Goal: Task Accomplishment & Management: Manage account settings

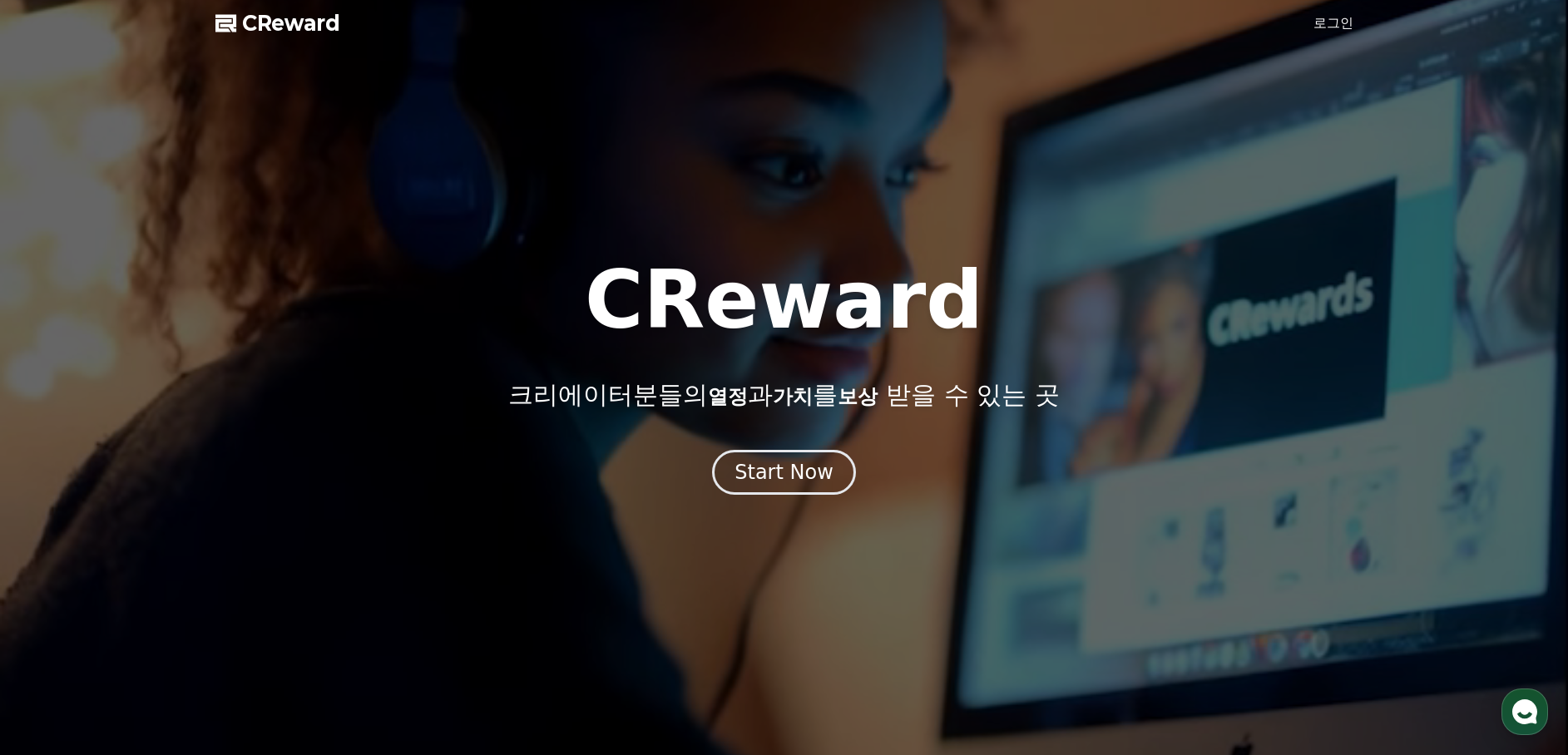
click at [1346, 31] on link "로그인" at bounding box center [1334, 22] width 40 height 20
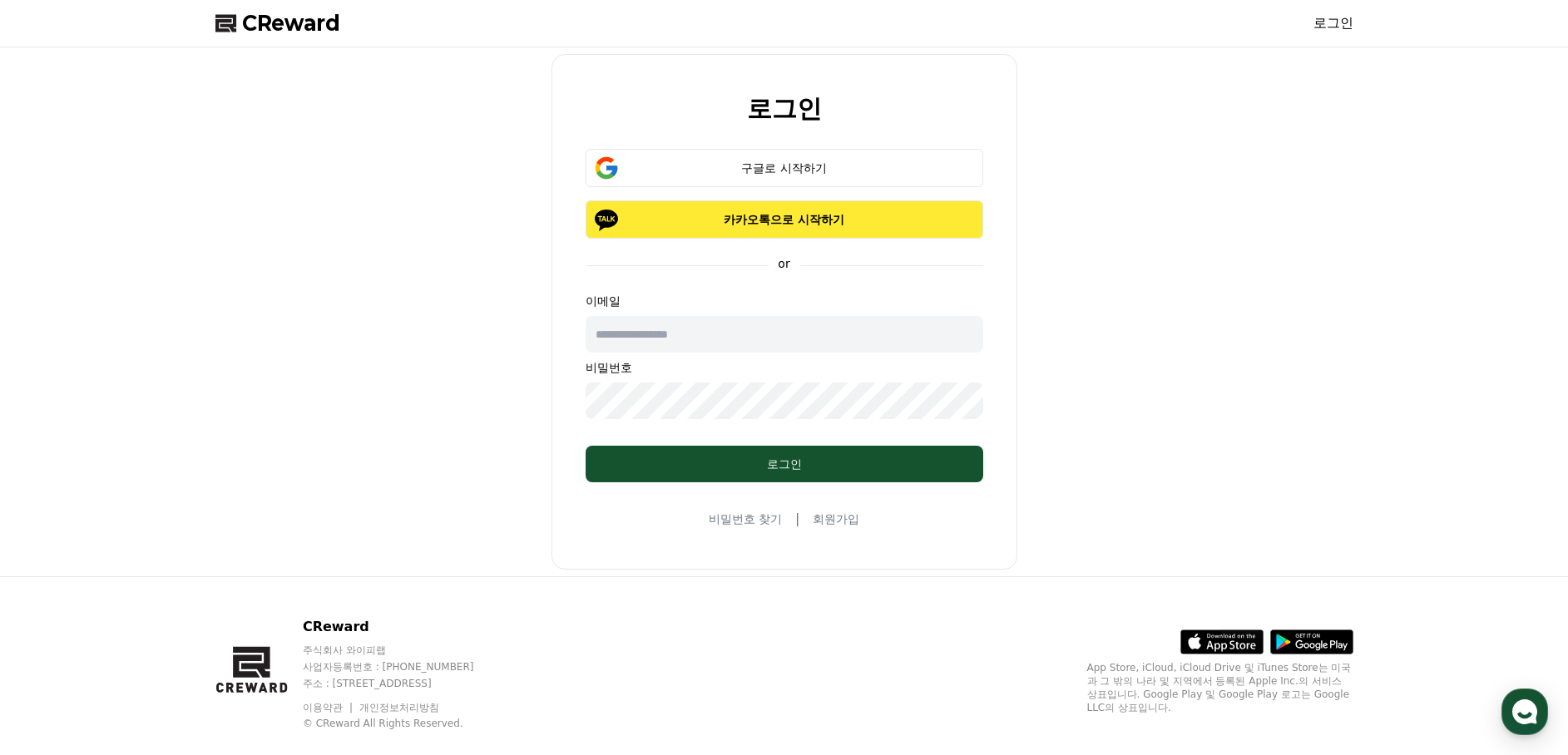
click at [759, 226] on p "카카오톡으로 시작하기" at bounding box center [784, 219] width 349 height 16
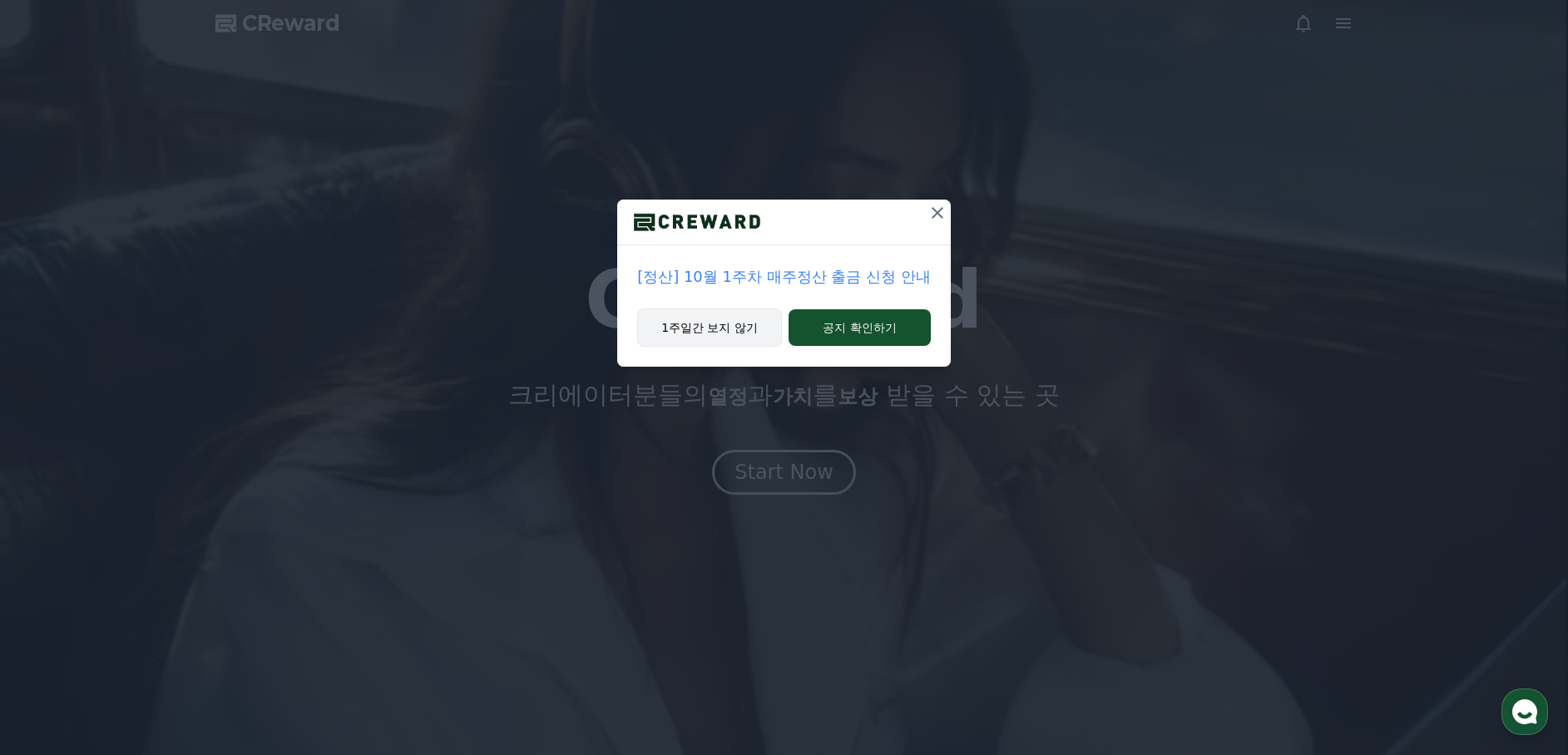
click at [711, 316] on button "1주일간 보지 않기" at bounding box center [709, 328] width 145 height 38
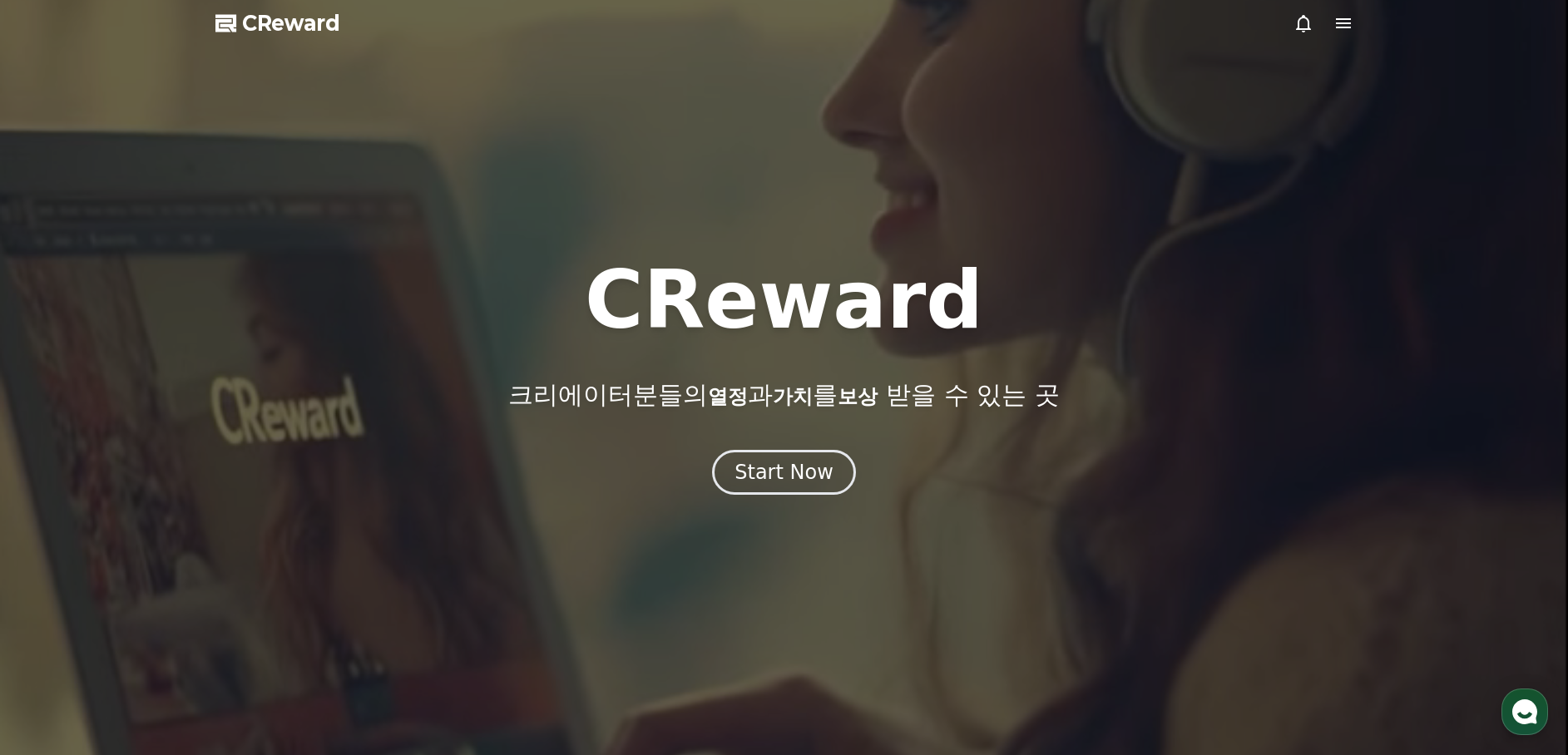
click at [1340, 21] on icon at bounding box center [1343, 22] width 20 height 20
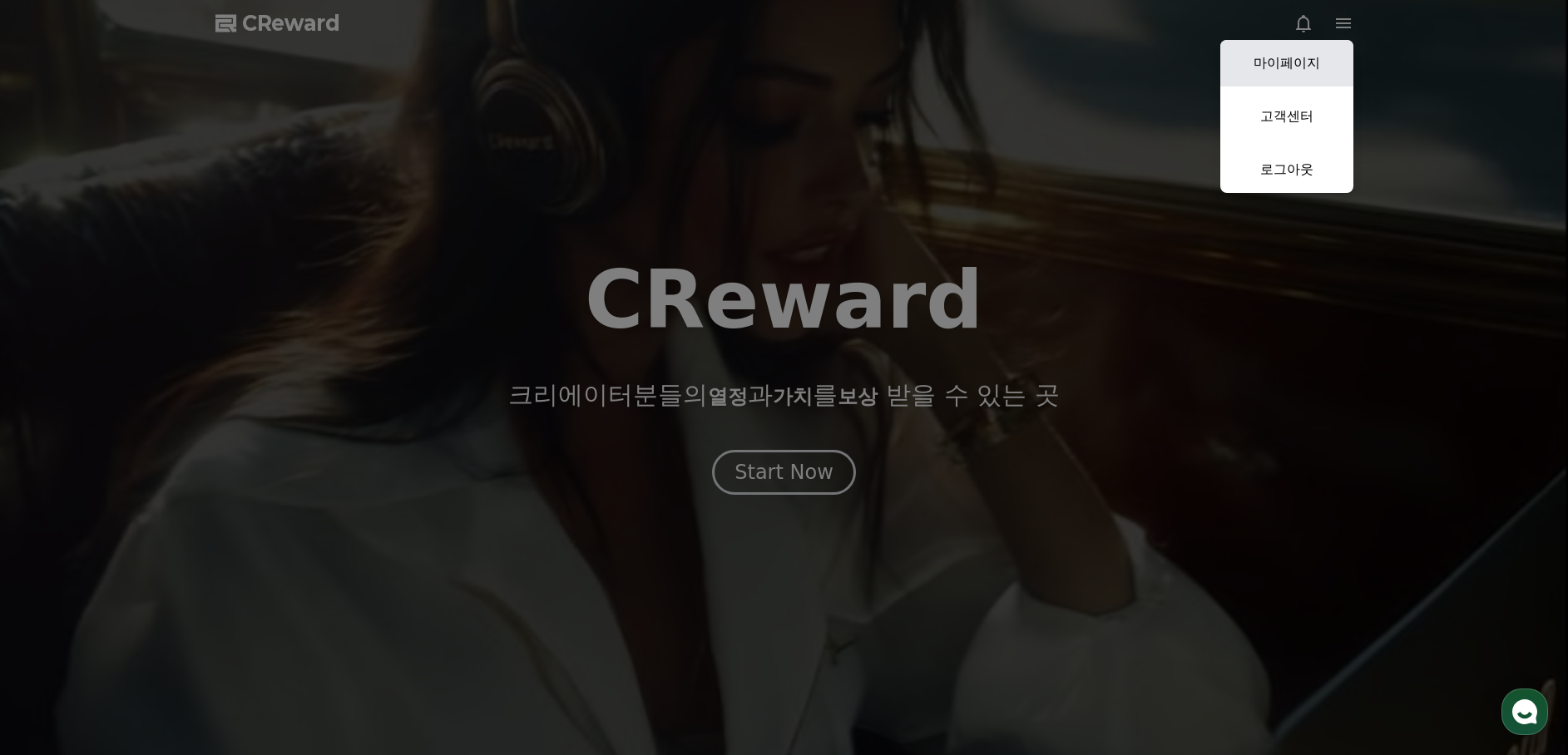
click at [1318, 51] on link "마이페이지" at bounding box center [1287, 63] width 133 height 47
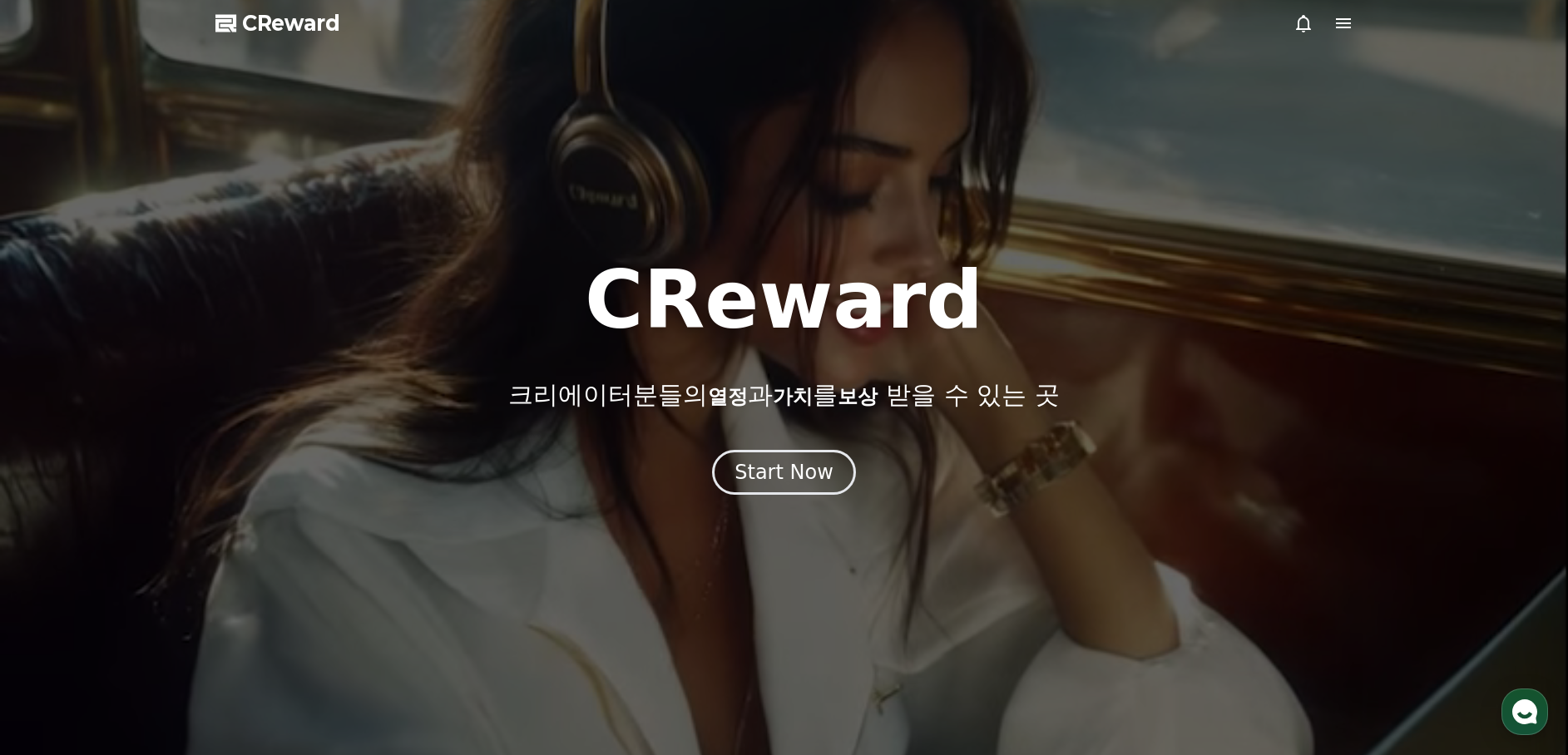
select select "**********"
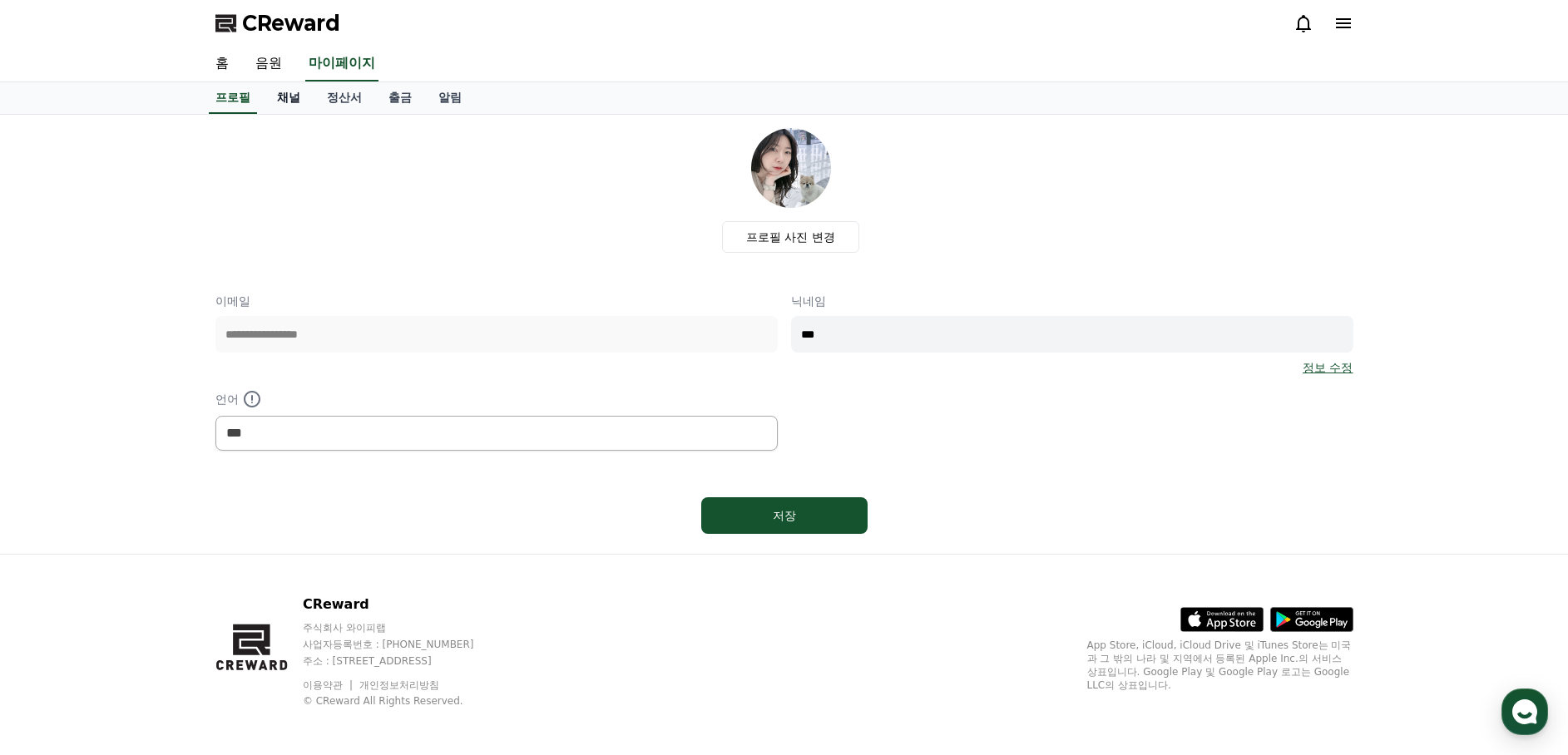
click at [282, 97] on link "채널" at bounding box center [289, 98] width 50 height 32
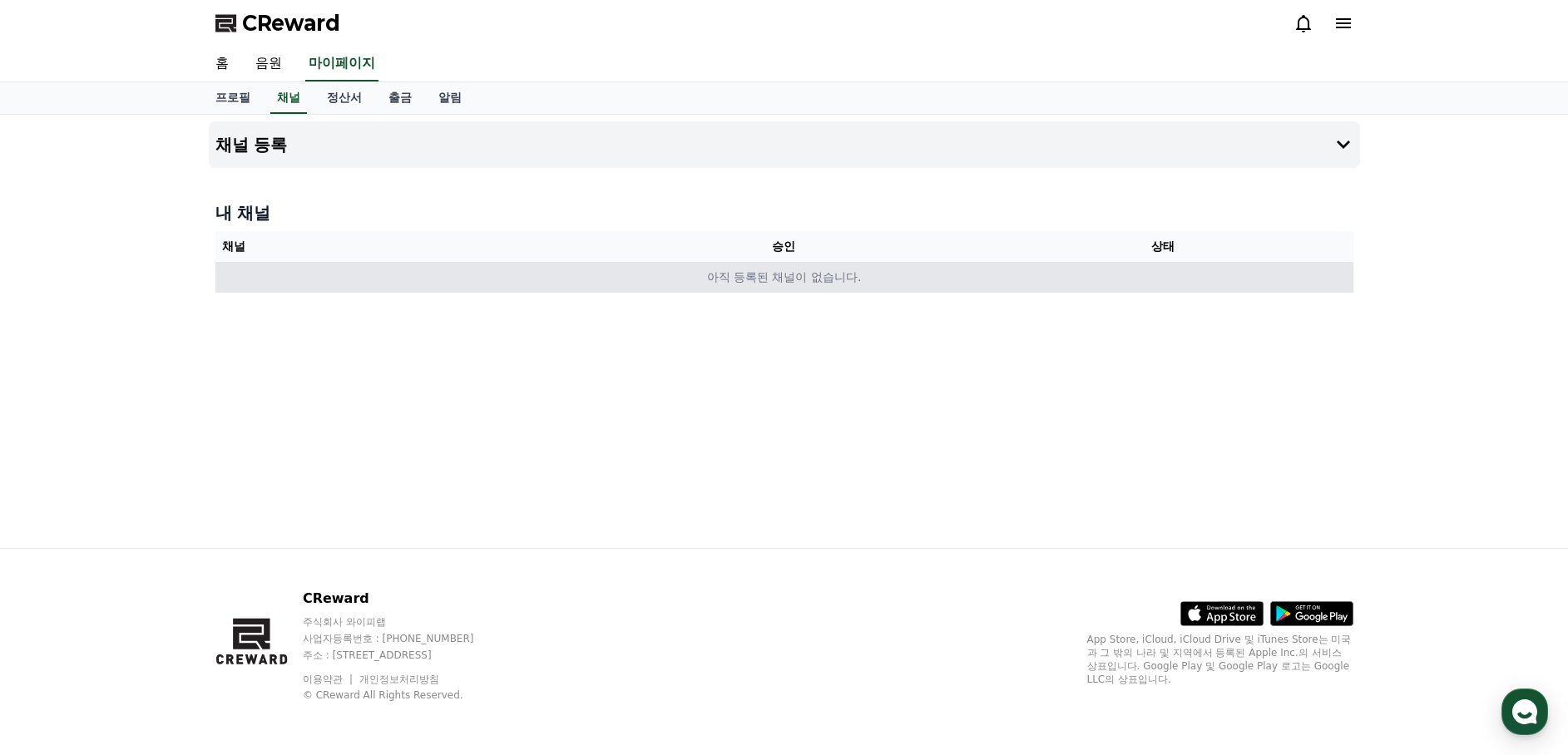
click at [854, 281] on td "아직 등록된 채널이 없습니다." at bounding box center [784, 278] width 1138 height 31
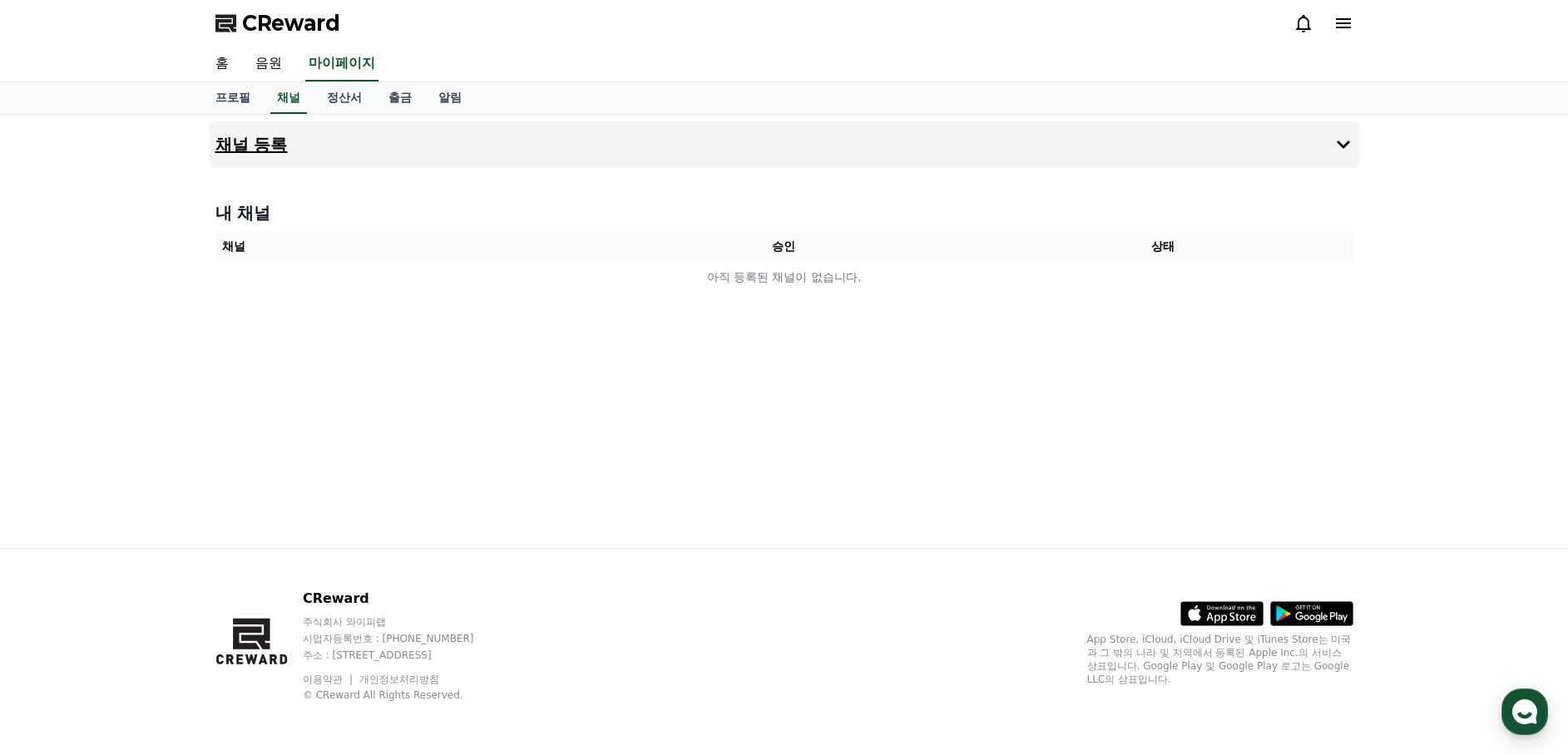
click at [275, 135] on h4 "채널 등록" at bounding box center [252, 144] width 72 height 18
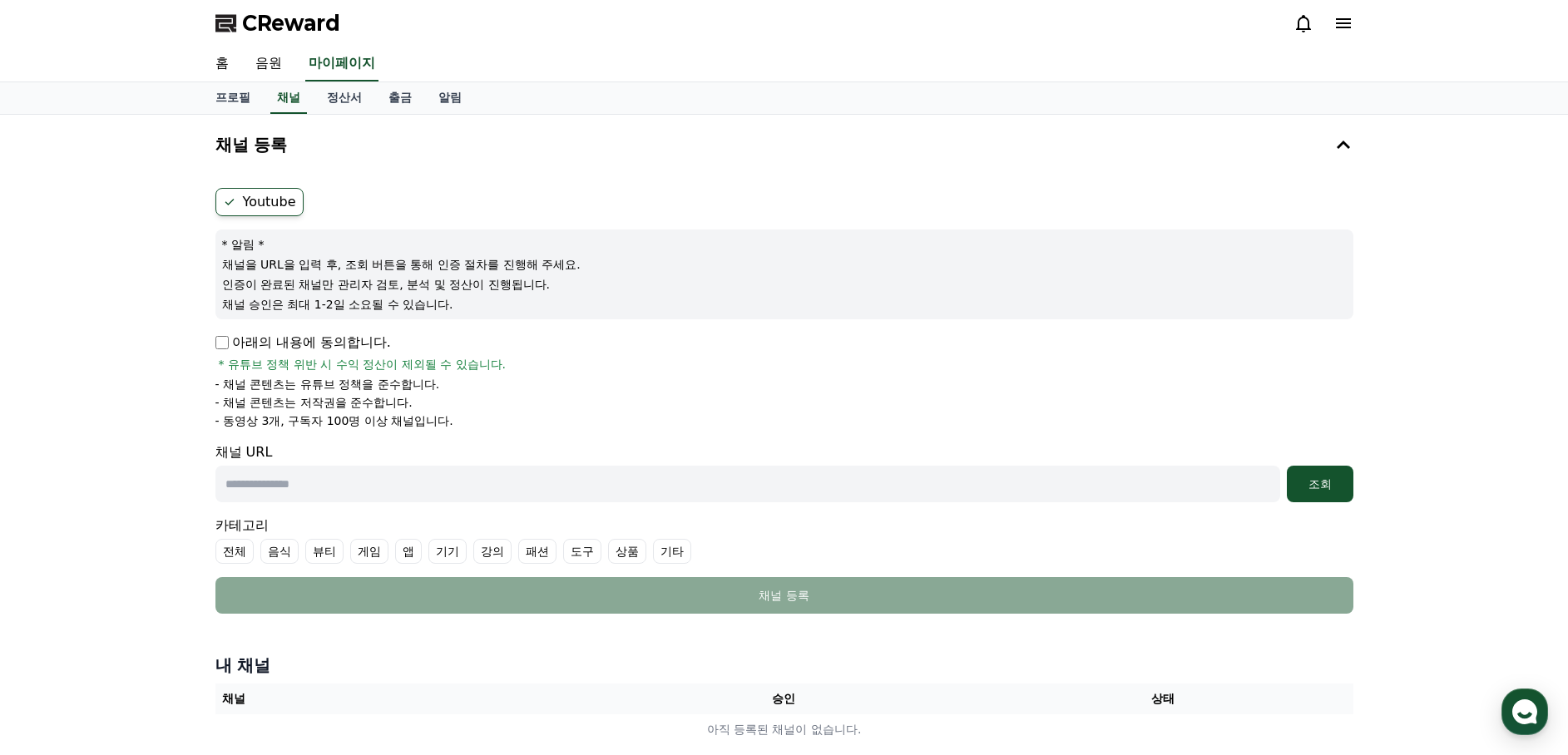
click at [319, 482] on input "text" at bounding box center [747, 484] width 1065 height 36
paste input "**********"
type input "**********"
click at [524, 384] on li "- 채널 콘텐츠는 유튜브 정책을 준수합니다." at bounding box center [784, 384] width 1138 height 16
click at [1330, 498] on button "조회" at bounding box center [1320, 484] width 66 height 36
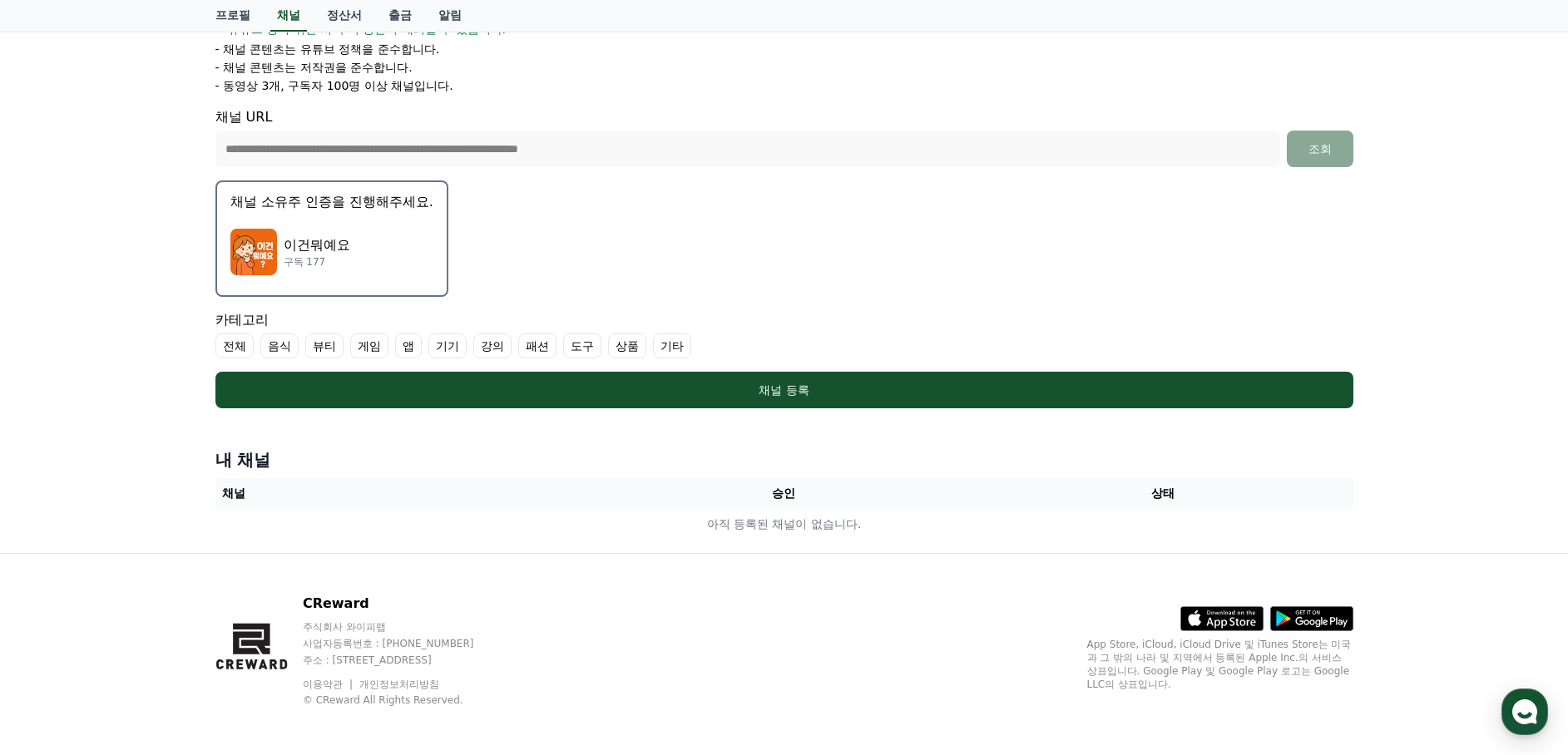
scroll to position [339, 0]
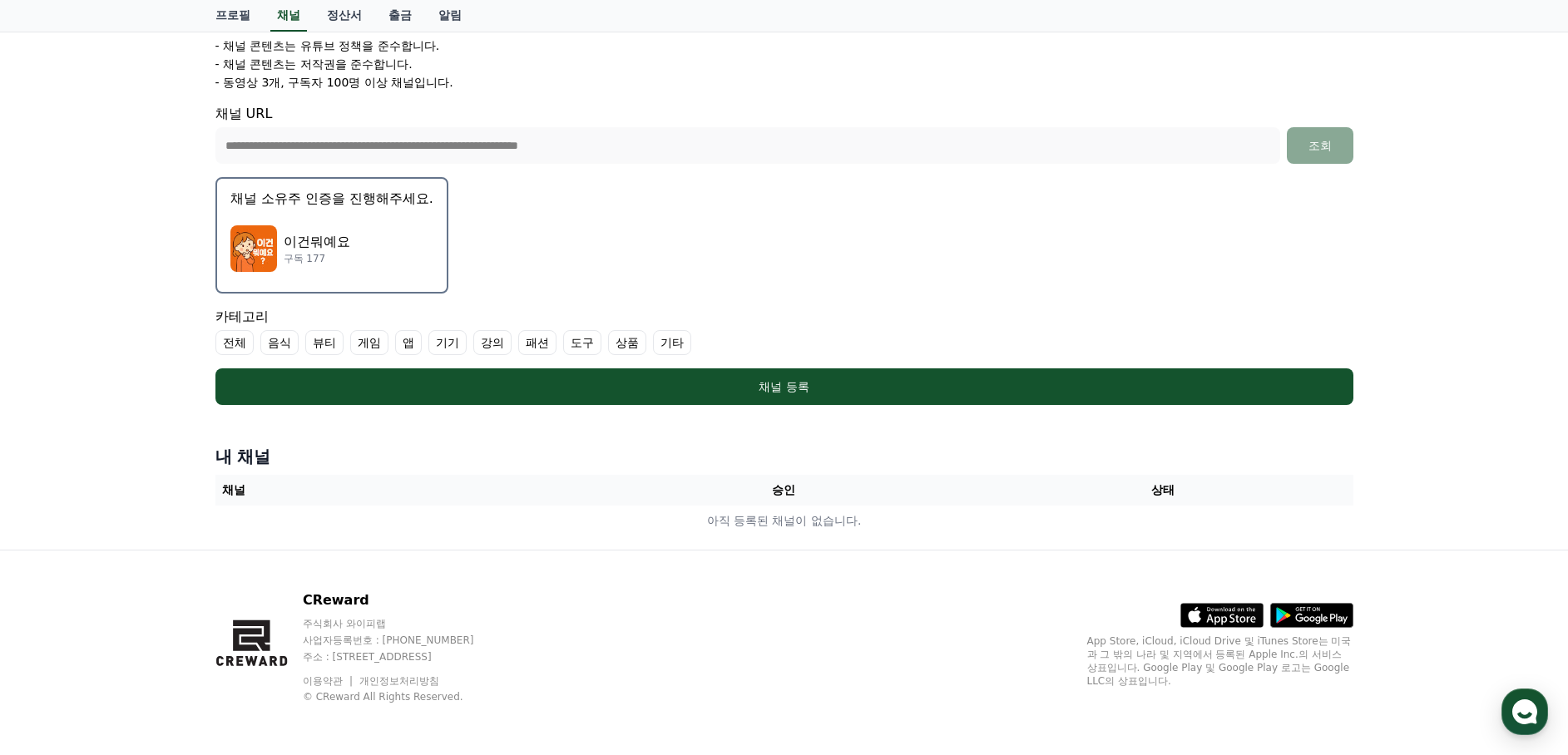
click at [320, 248] on p "이건뭐예요" at bounding box center [316, 241] width 66 height 20
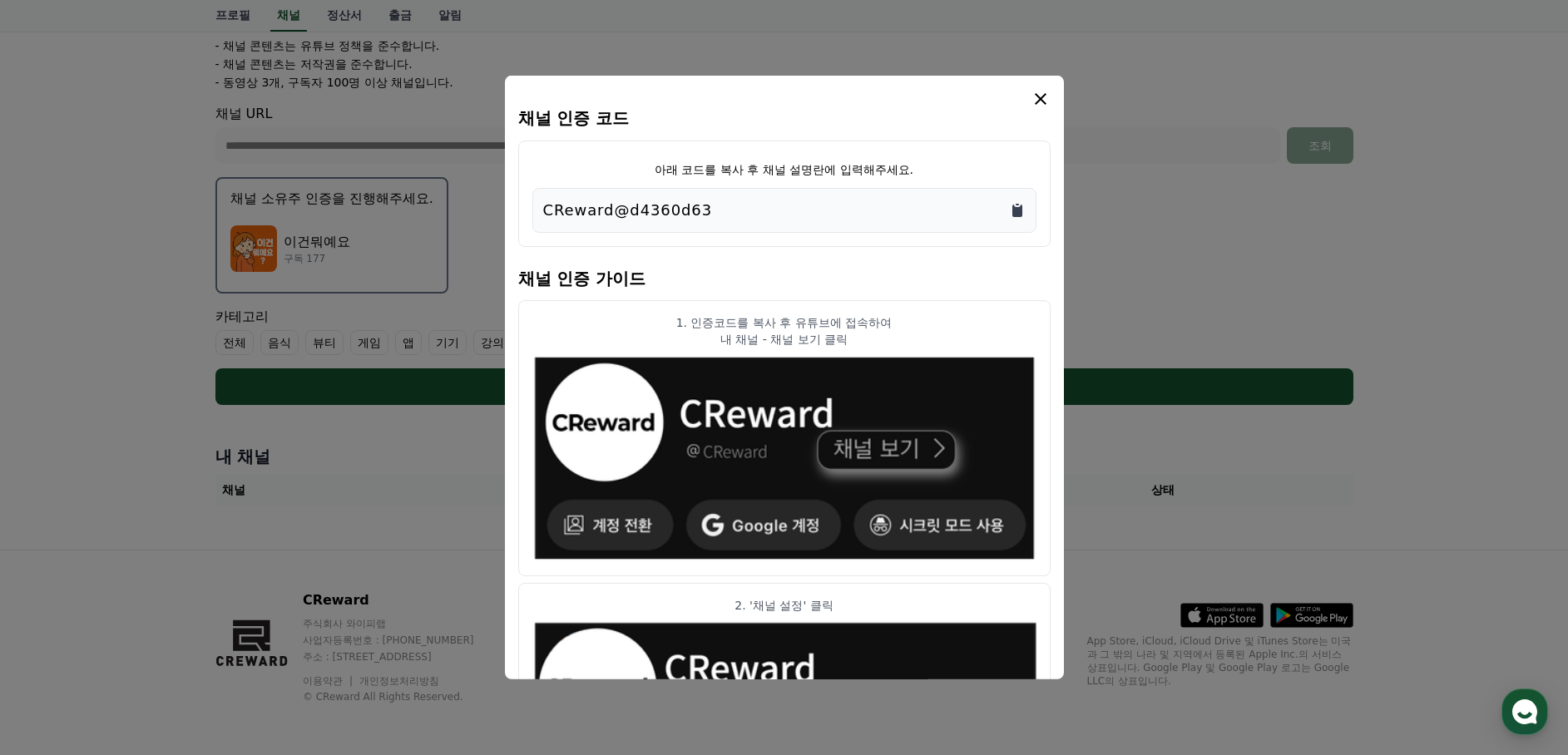
click at [1015, 207] on icon "Copy to clipboard" at bounding box center [1017, 210] width 10 height 12
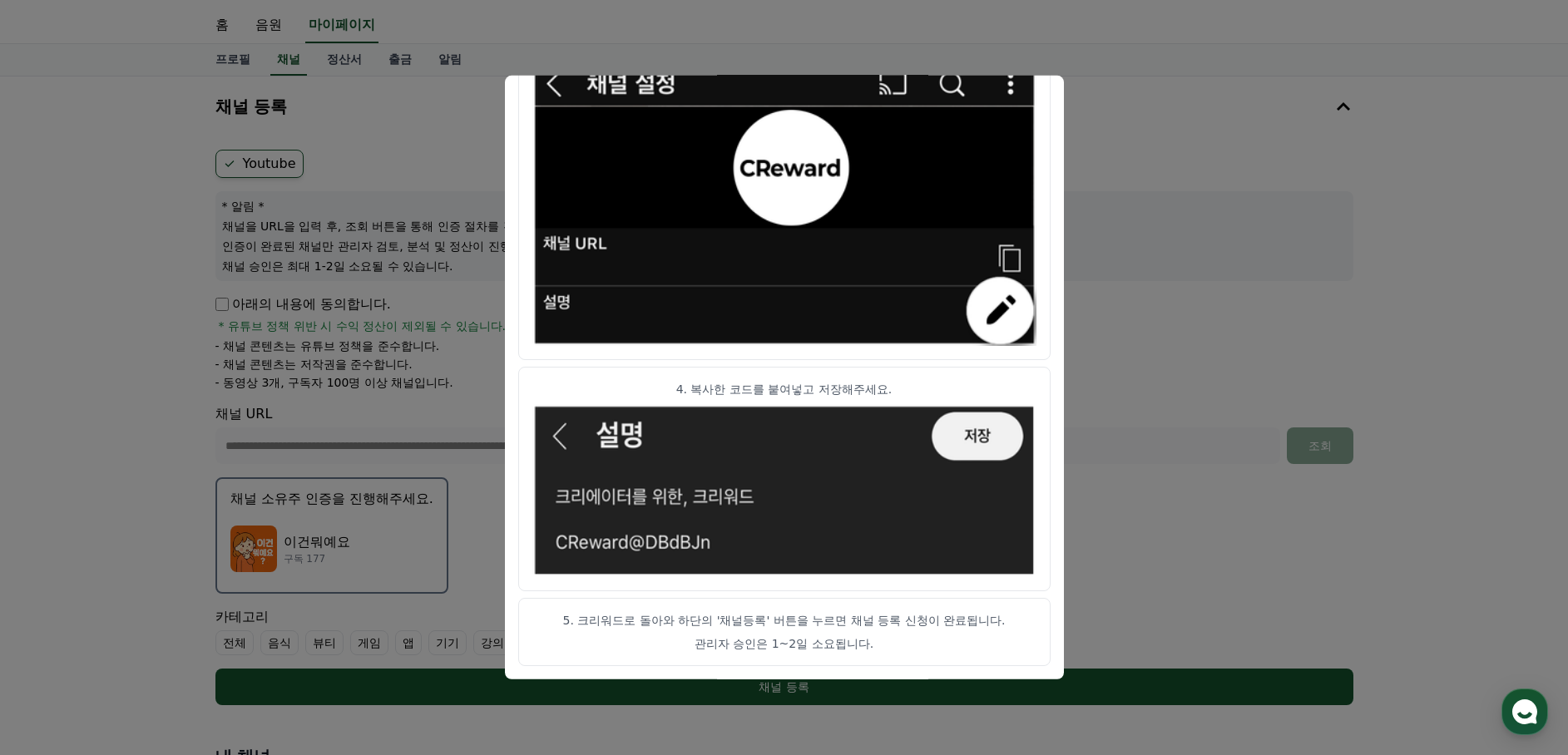
scroll to position [27, 0]
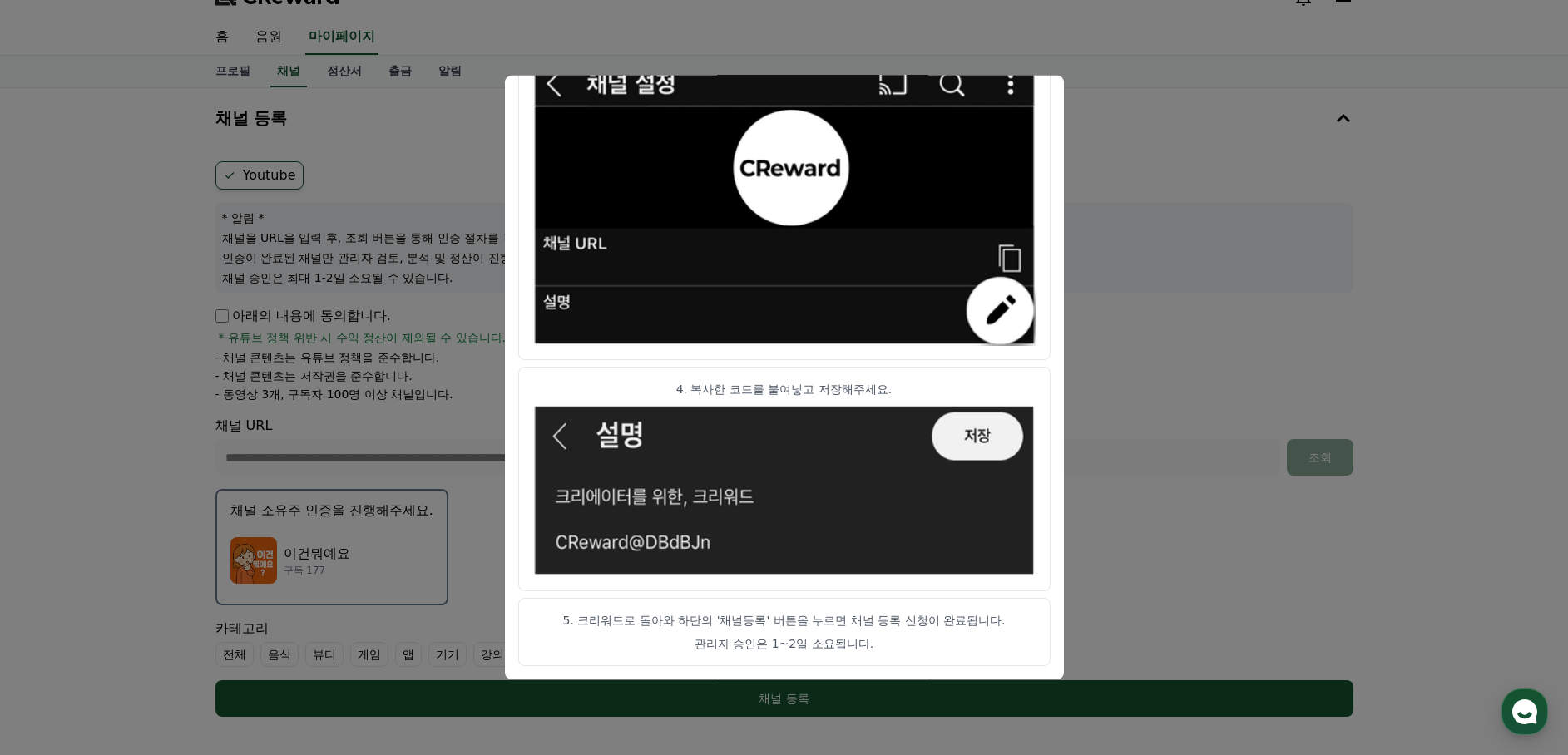
click at [1117, 144] on button "close modal" at bounding box center [784, 378] width 1568 height 755
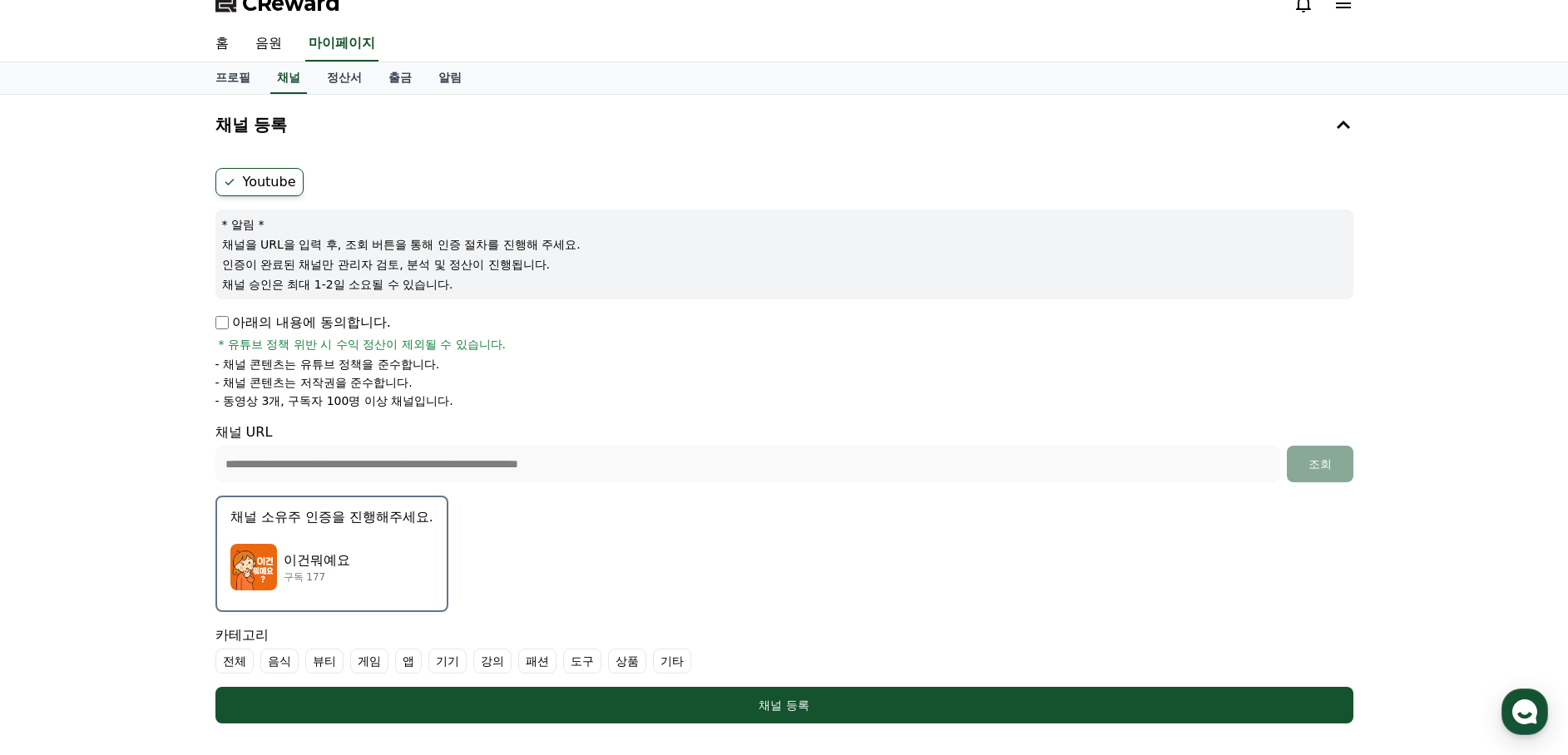
scroll to position [0, 0]
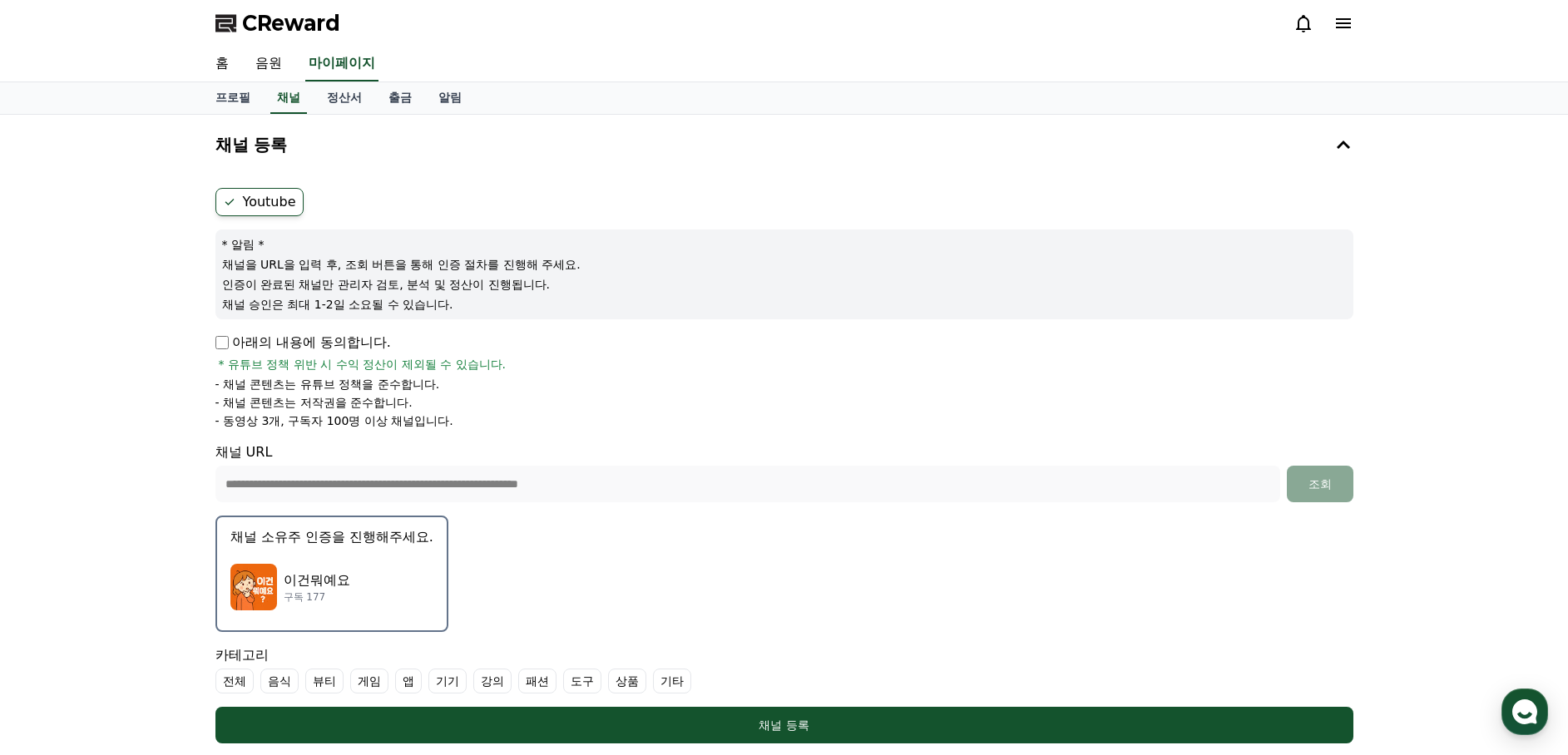
click at [299, 12] on span "CReward" at bounding box center [291, 23] width 98 height 27
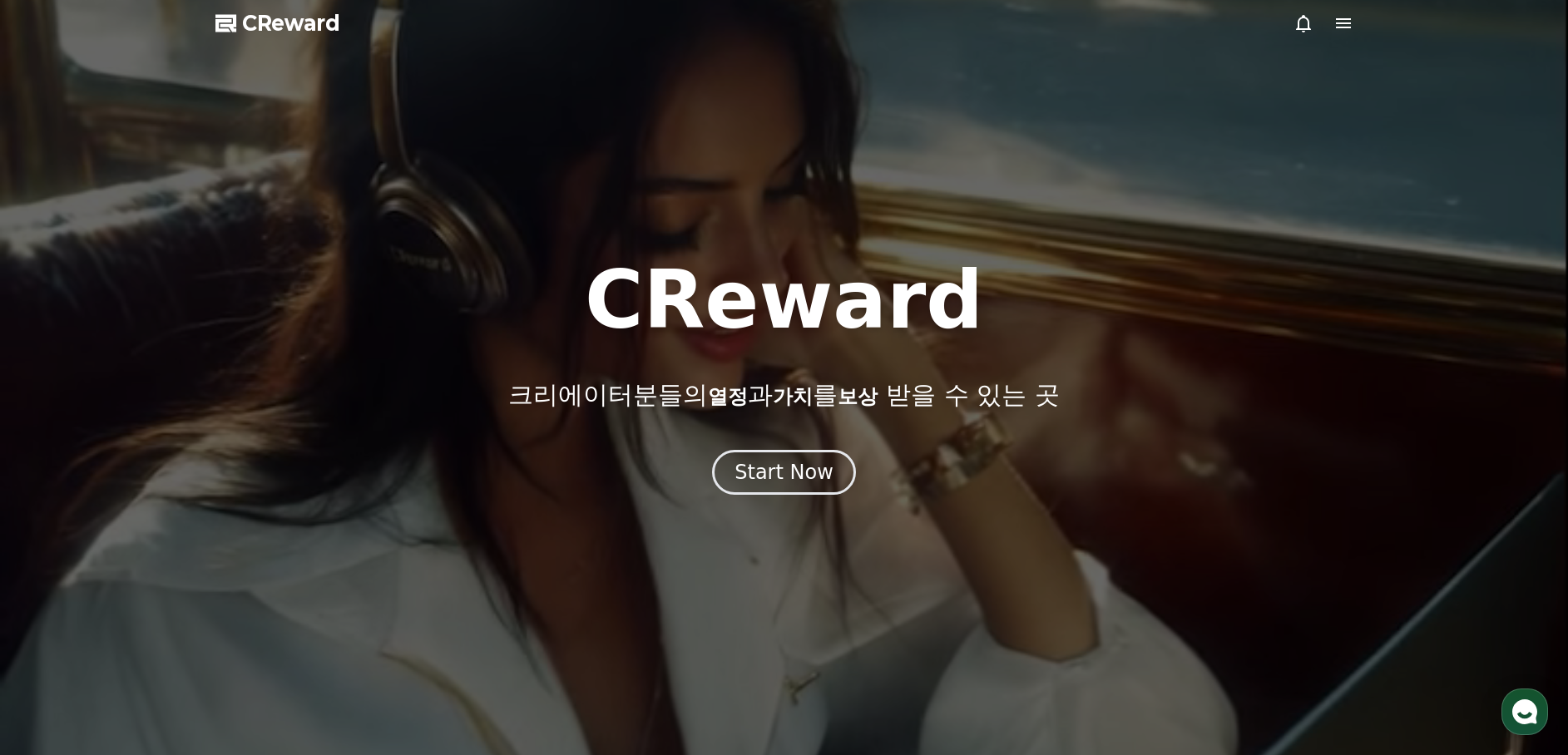
click at [1340, 4] on div at bounding box center [784, 378] width 1568 height 755
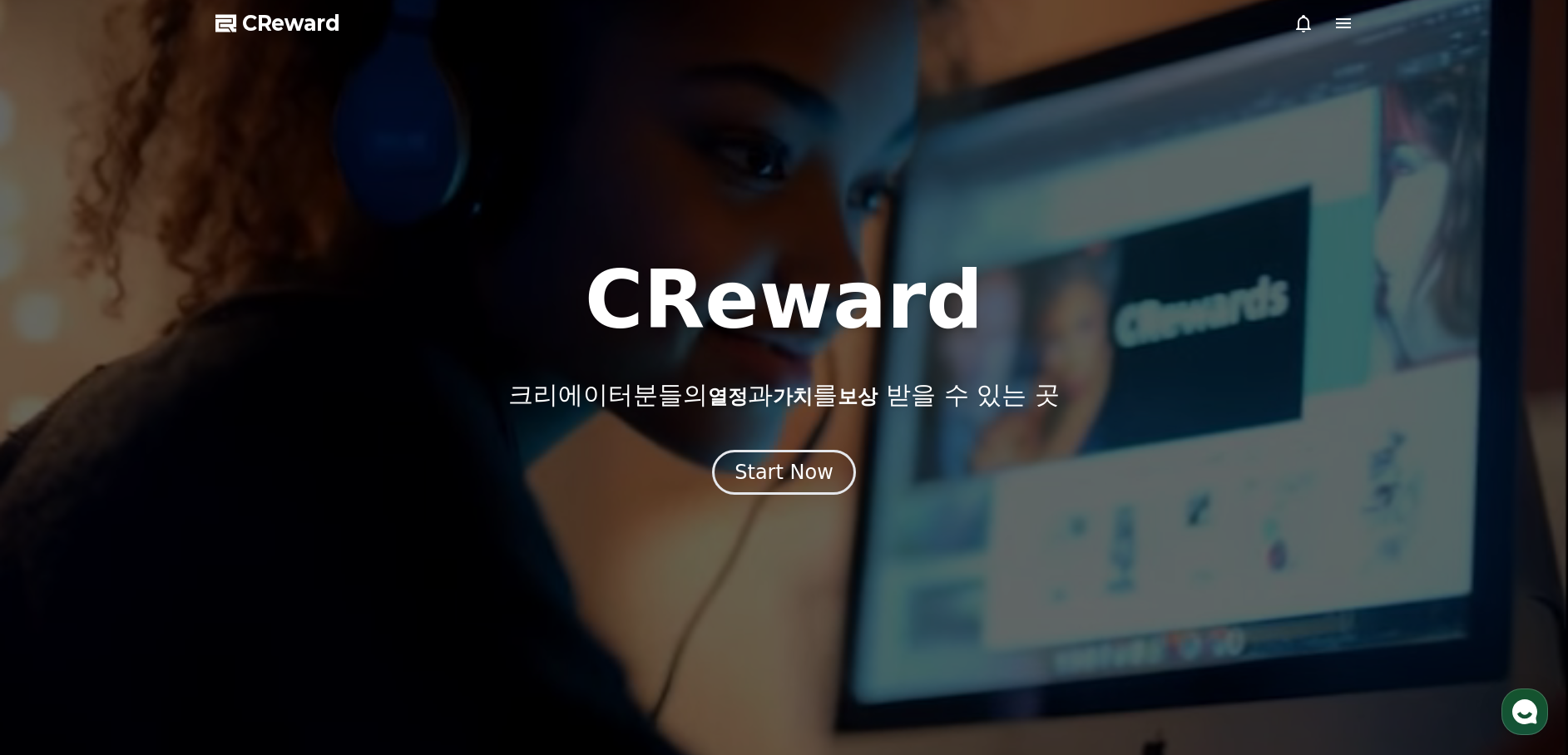
click at [1344, 19] on icon at bounding box center [1343, 23] width 15 height 10
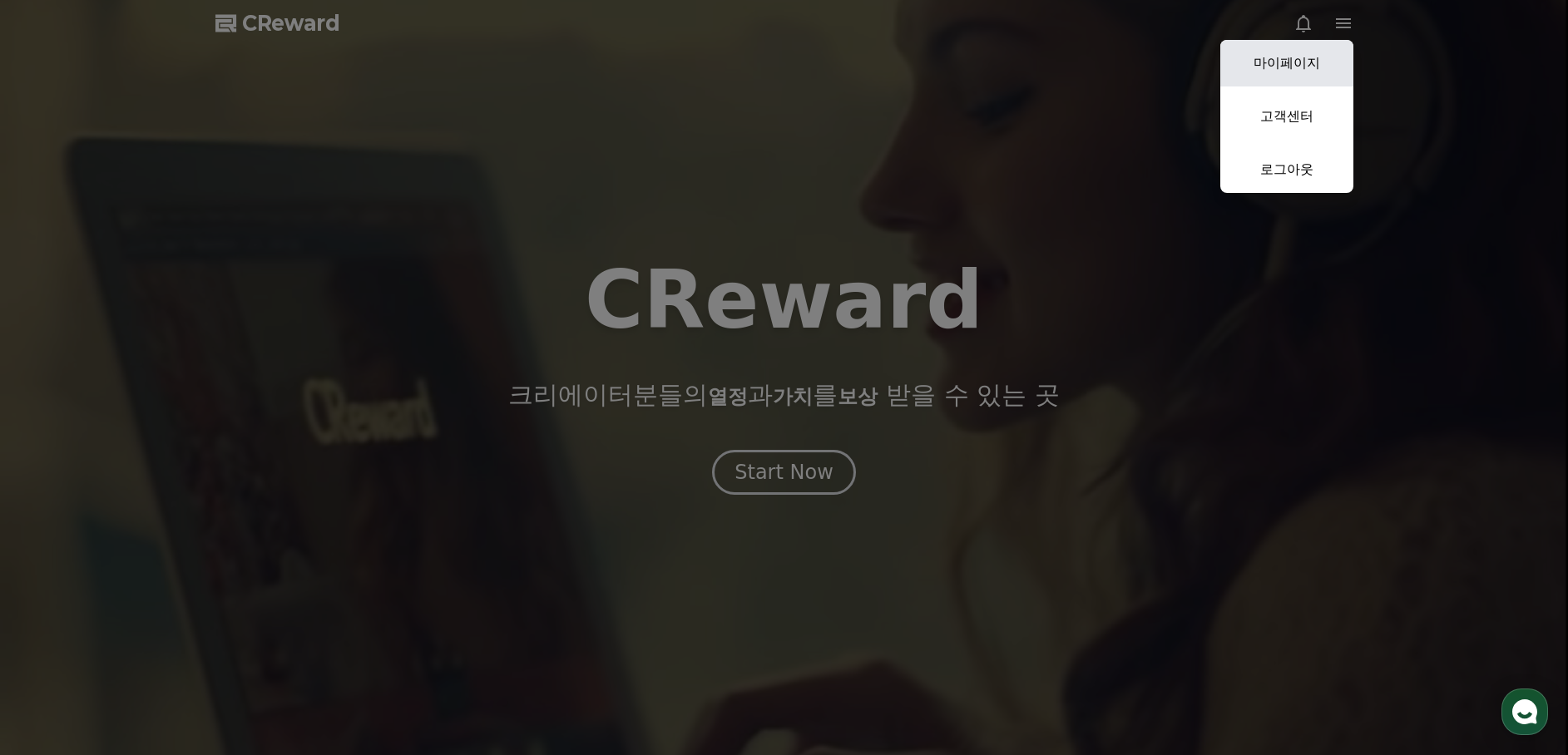
click at [1327, 50] on link "마이페이지" at bounding box center [1287, 63] width 133 height 47
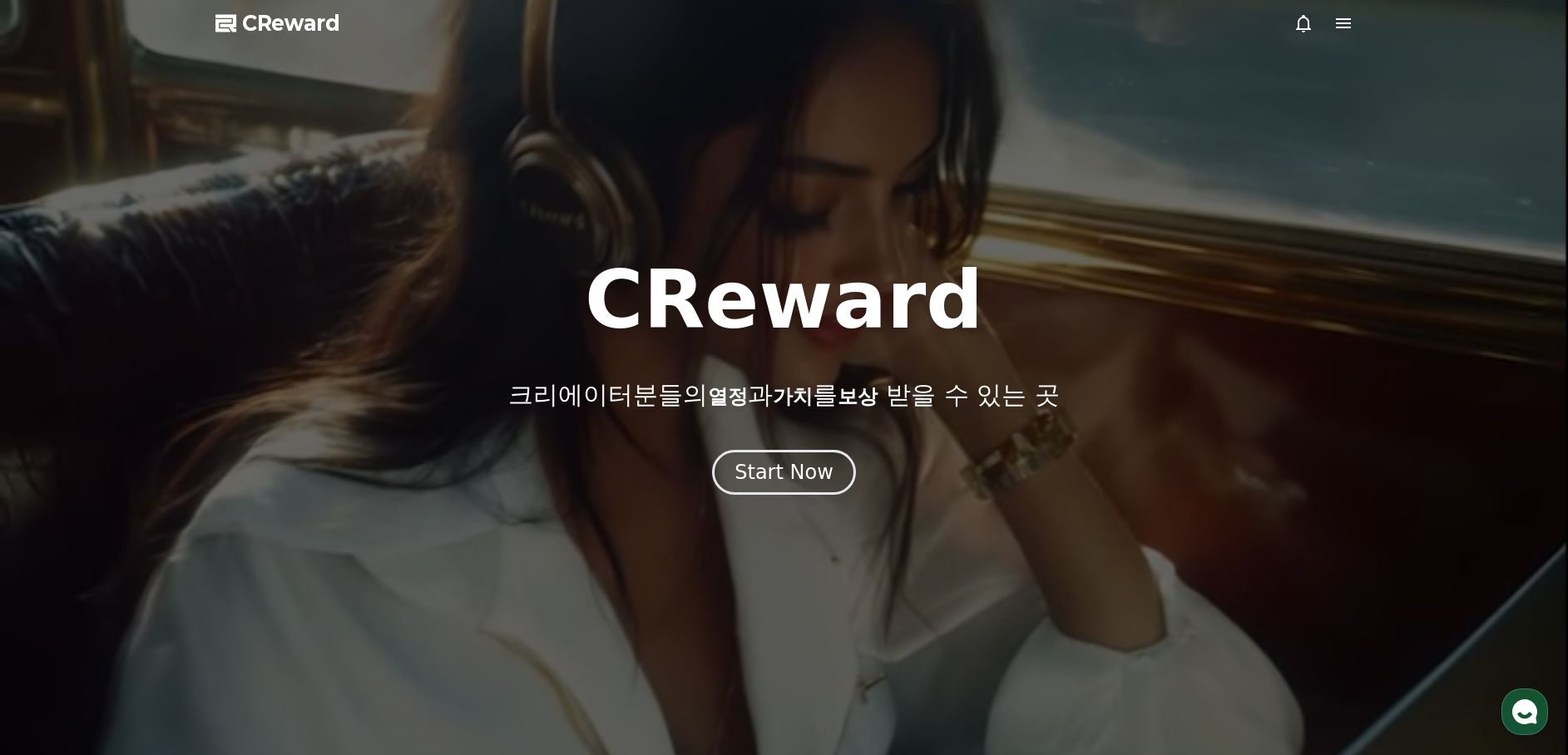
click at [255, 20] on span "CReward" at bounding box center [291, 23] width 98 height 27
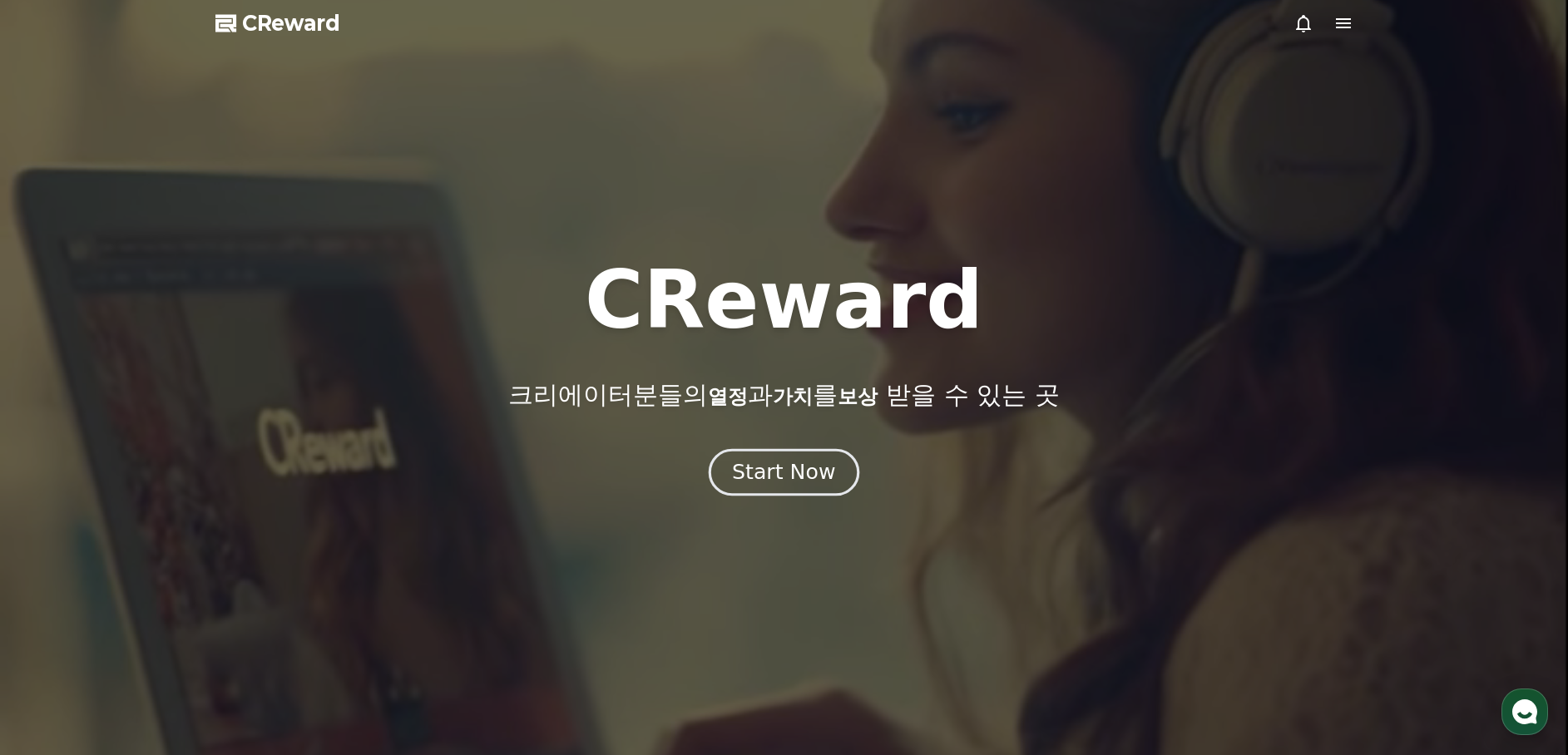
click at [785, 486] on button "Start Now" at bounding box center [784, 472] width 151 height 47
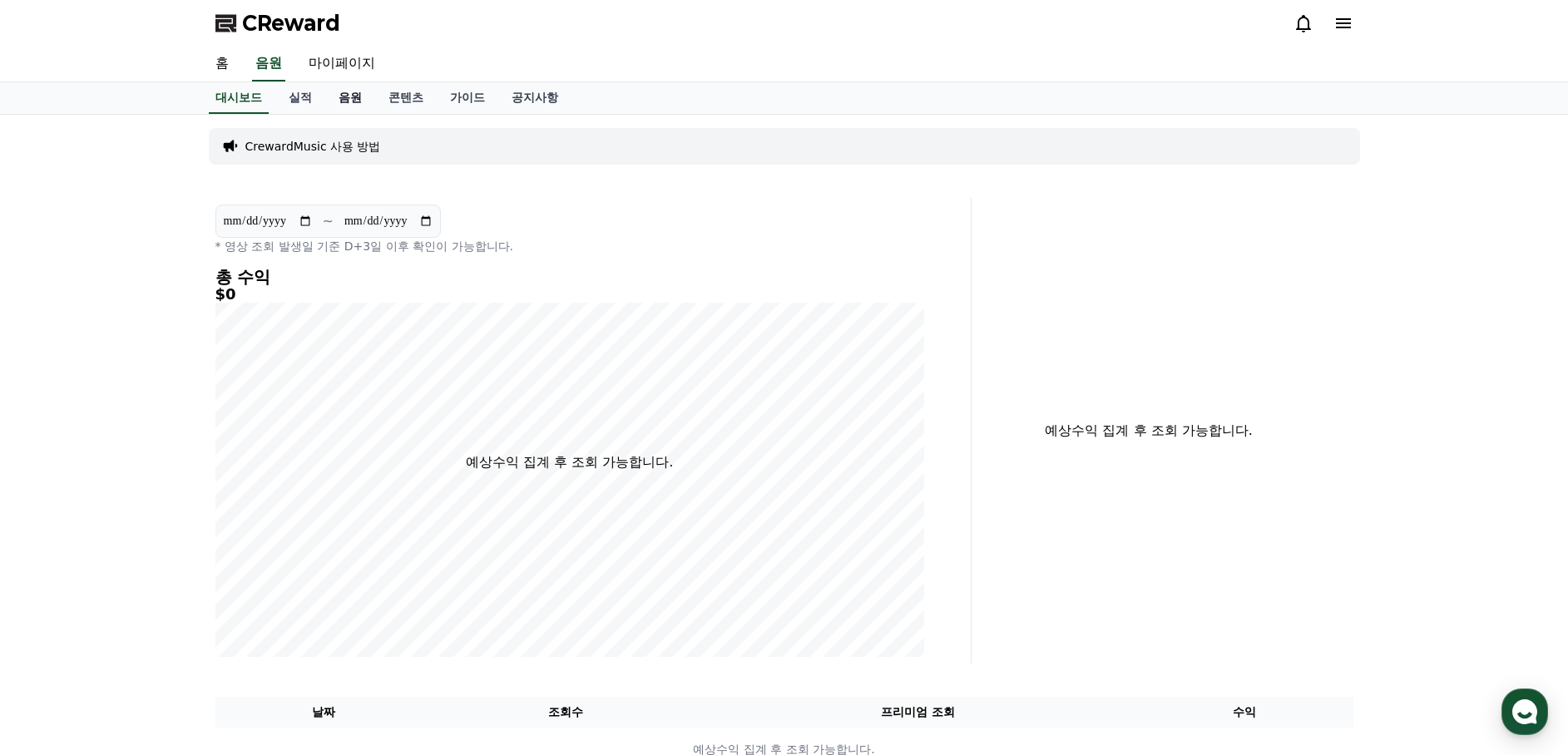
click at [334, 89] on link "음원" at bounding box center [350, 98] width 50 height 32
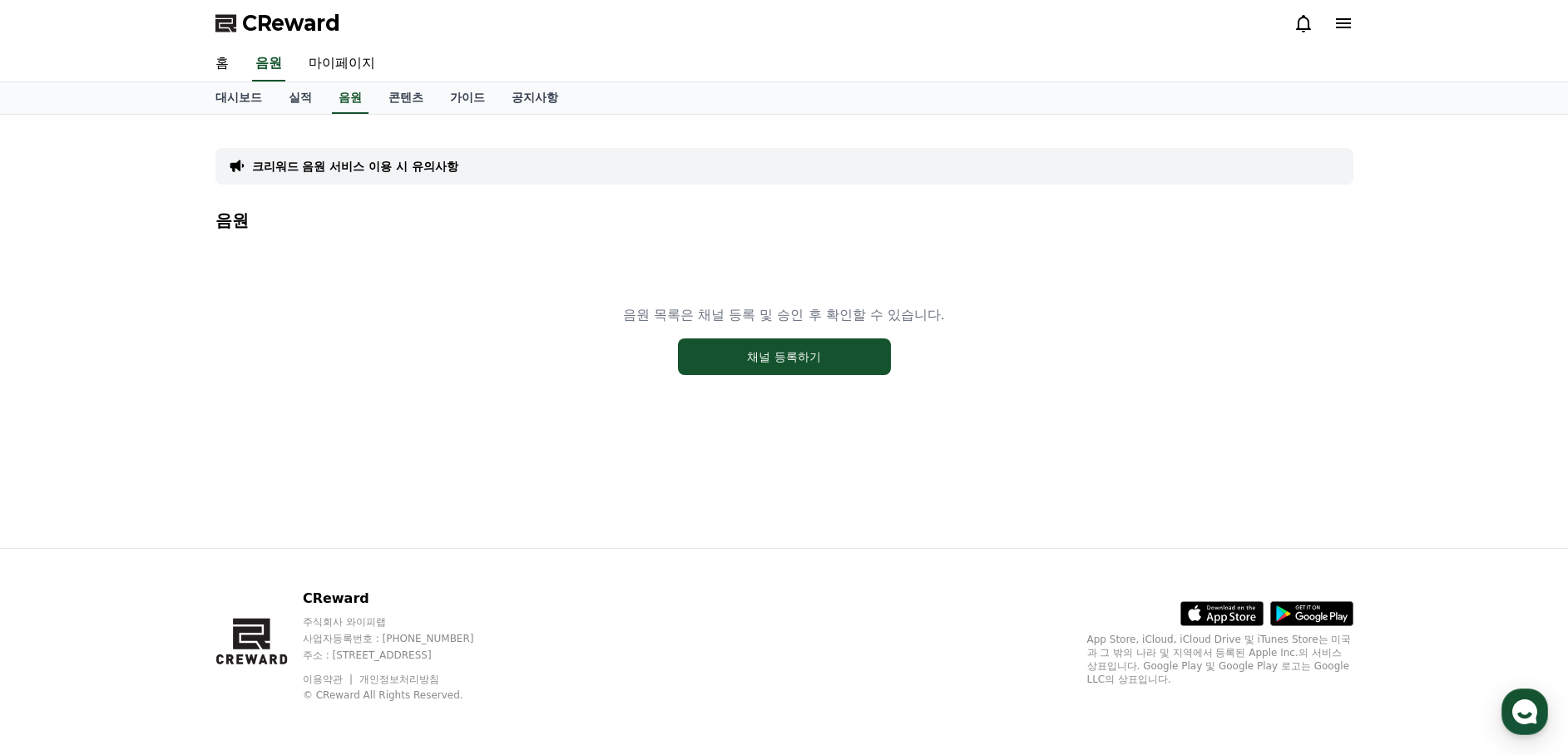
click at [303, 18] on span "CReward" at bounding box center [291, 23] width 98 height 27
